Goal: Download file/media

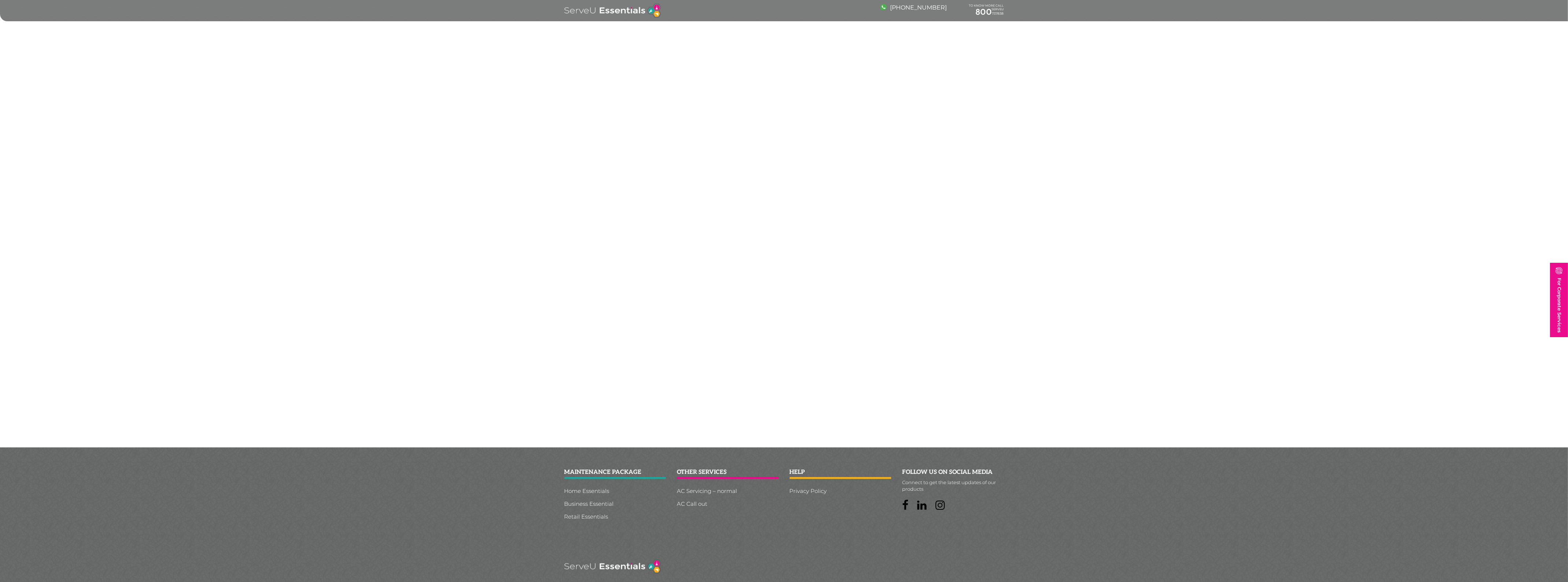
scroll to position [1616, 0]
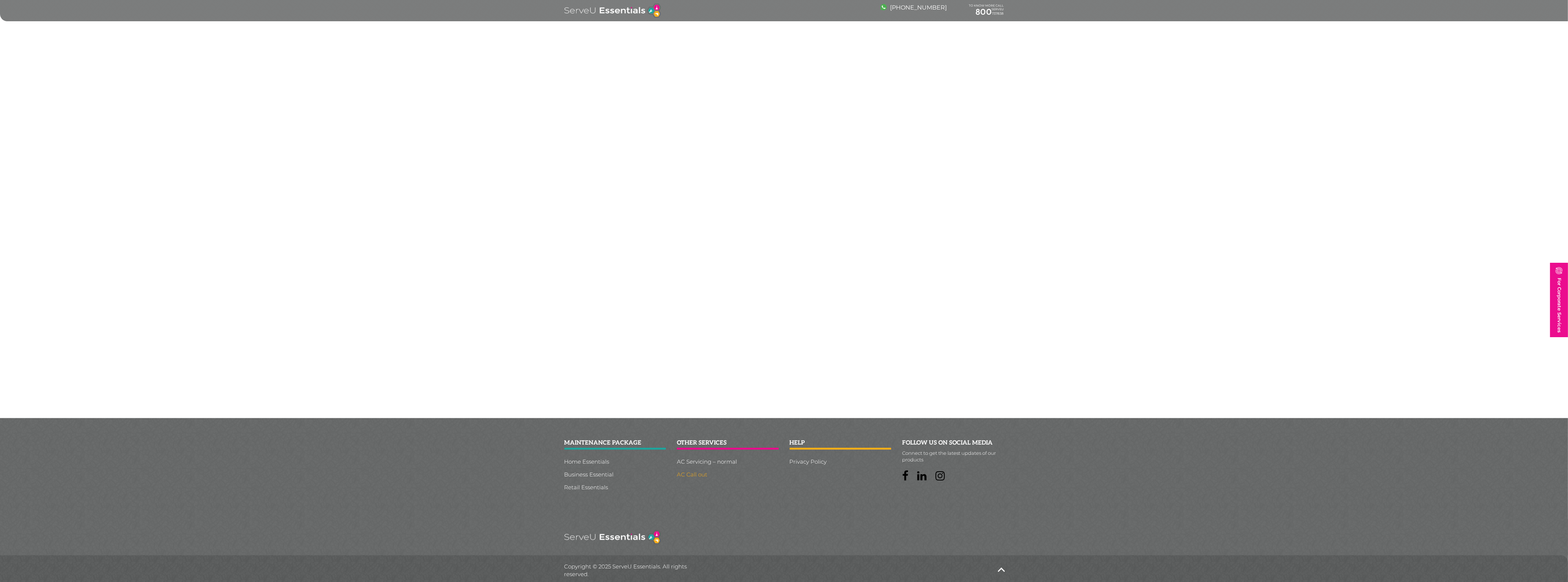
click at [693, 471] on link "AC Call out" at bounding box center [727, 474] width 102 height 5
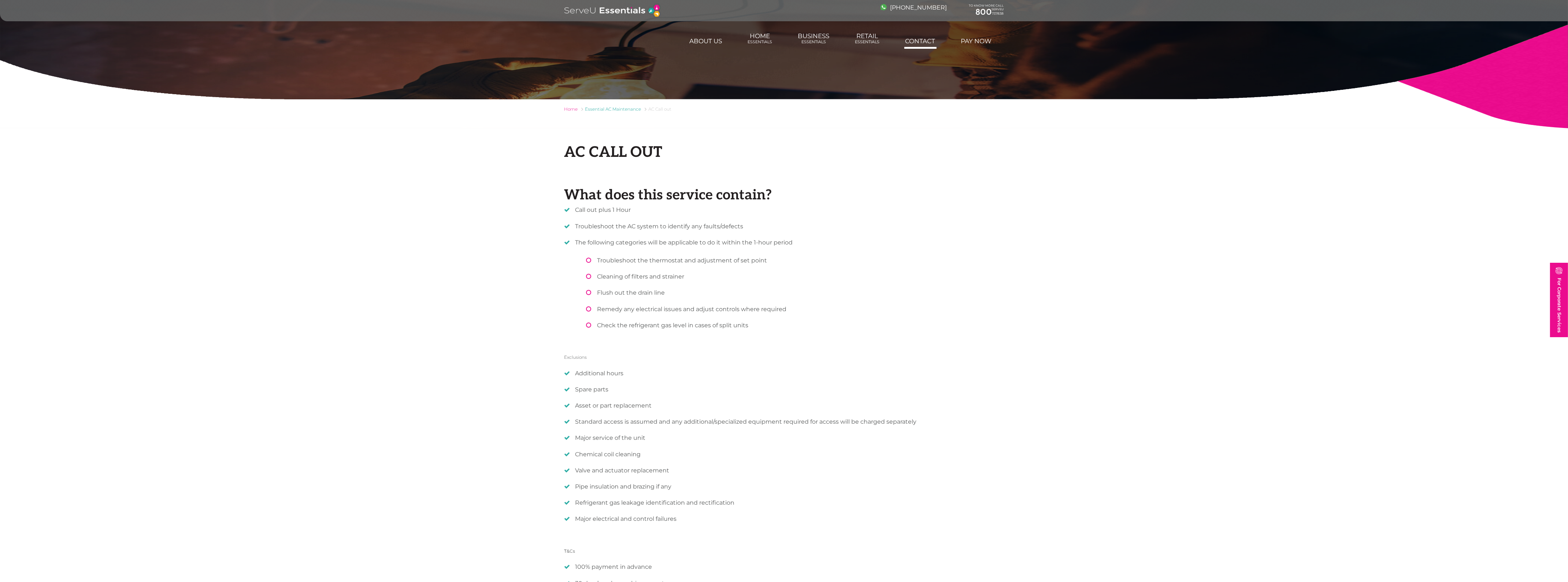
click at [910, 40] on link "Contact" at bounding box center [920, 41] width 32 height 15
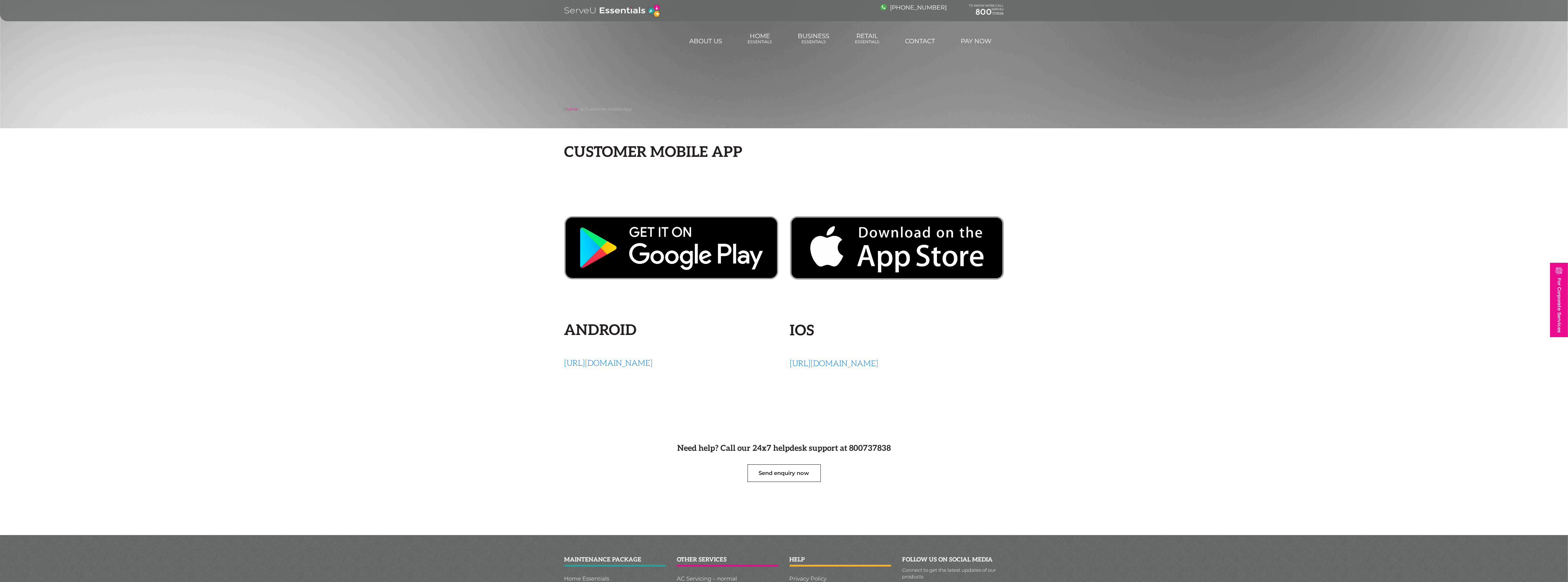
drag, startPoint x: 561, startPoint y: 365, endPoint x: 770, endPoint y: 379, distance: 209.5
click at [770, 379] on div "Customer Mobile App Android [URL][DOMAIN_NAME] iOS [URL][DOMAIN_NAME]" at bounding box center [784, 261] width 450 height 235
copy link "[URL][DOMAIN_NAME]"
click at [542, 206] on div "Customer Mobile App Android [URL][DOMAIN_NAME] iOS [URL][DOMAIN_NAME]" at bounding box center [784, 261] width 1568 height 235
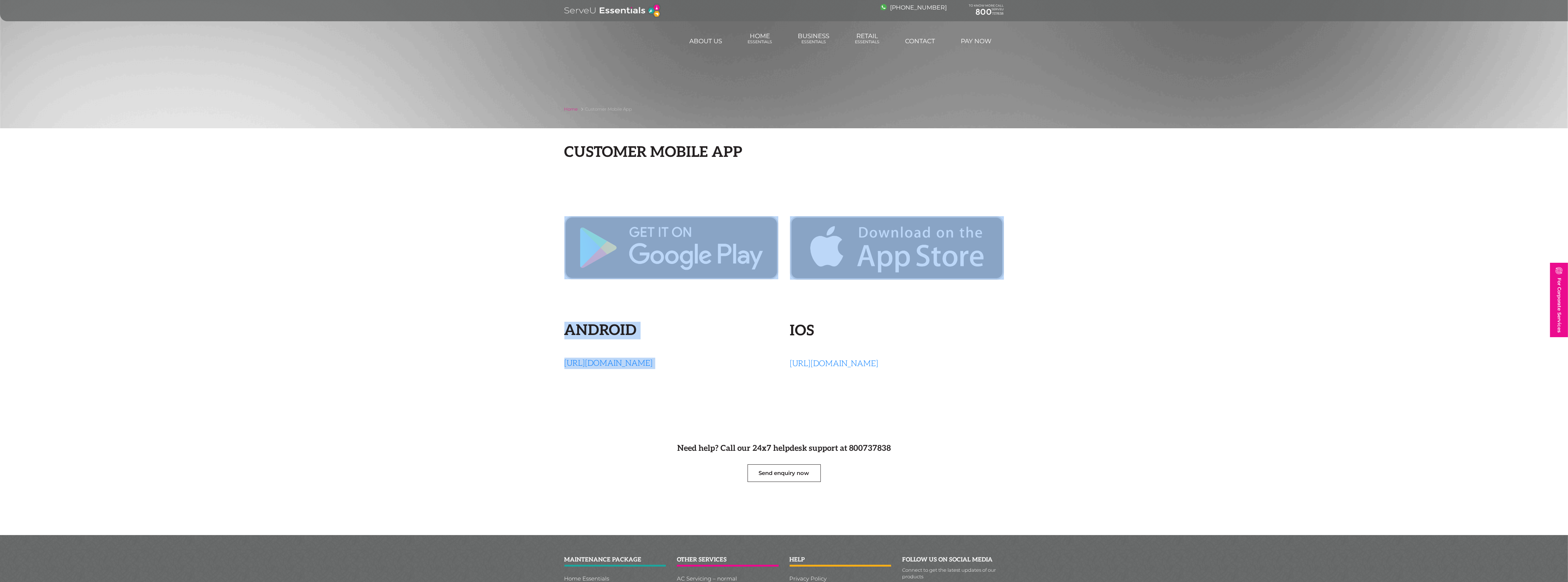
drag, startPoint x: 545, startPoint y: 192, endPoint x: 1077, endPoint y: 274, distance: 538.3
click at [1077, 274] on div "Customer Mobile App Android [URL][DOMAIN_NAME] iOS [URL][DOMAIN_NAME]" at bounding box center [784, 261] width 1568 height 235
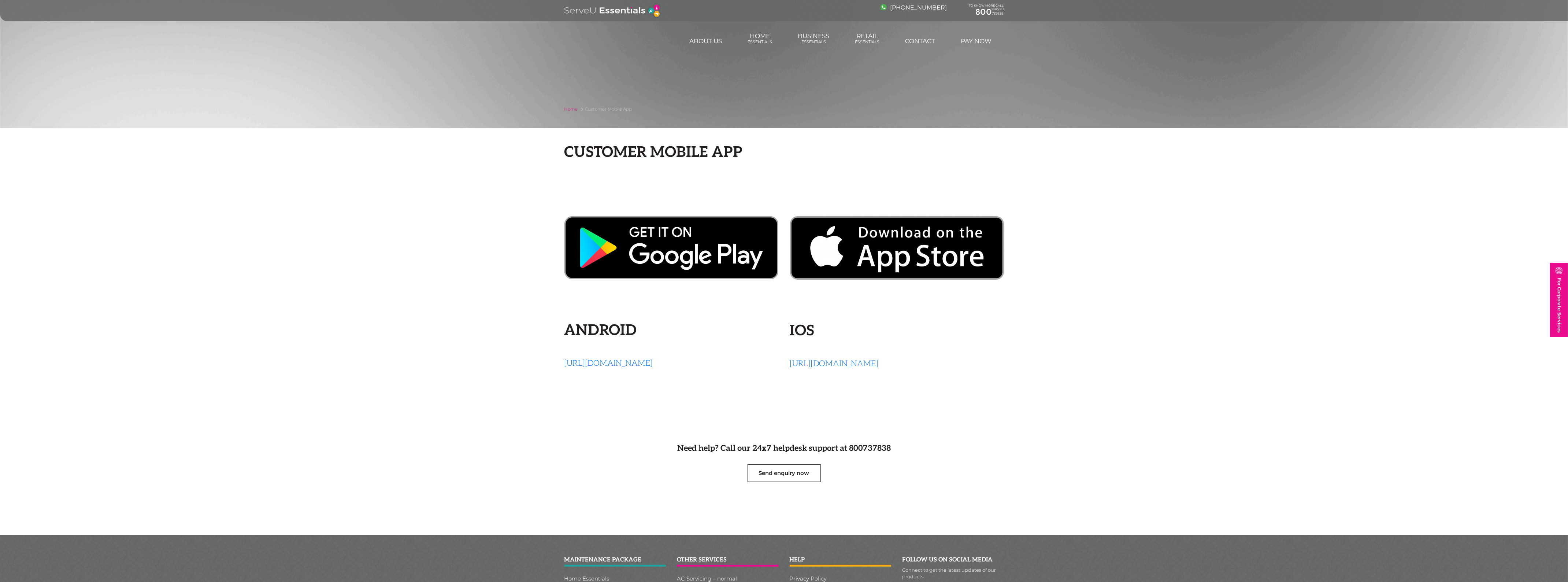
click at [1063, 360] on div "Customer Mobile App Android [URL][DOMAIN_NAME] iOS [URL][DOMAIN_NAME]" at bounding box center [784, 261] width 1568 height 235
